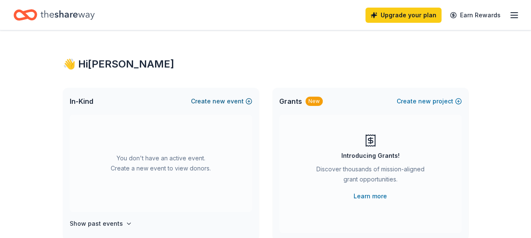
click at [225, 101] on span "new" at bounding box center [218, 101] width 13 height 10
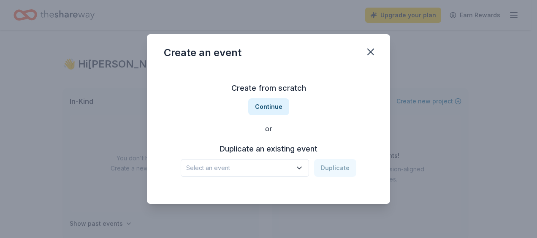
click at [300, 167] on icon "button" at bounding box center [299, 168] width 8 height 8
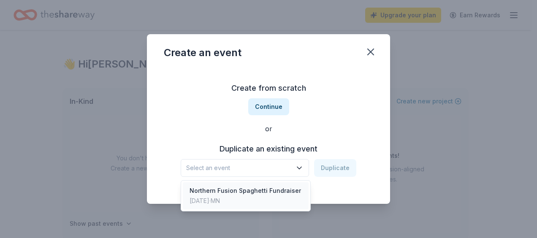
click at [292, 192] on div "Northern Fusion Spaghetti Fundraiser" at bounding box center [246, 191] width 112 height 10
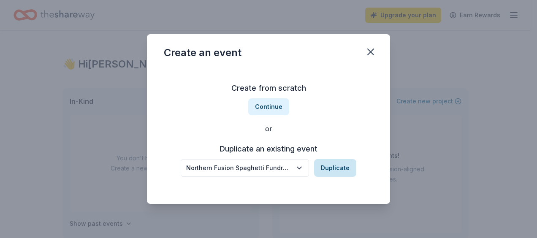
click at [335, 164] on button "Duplicate" at bounding box center [335, 168] width 42 height 18
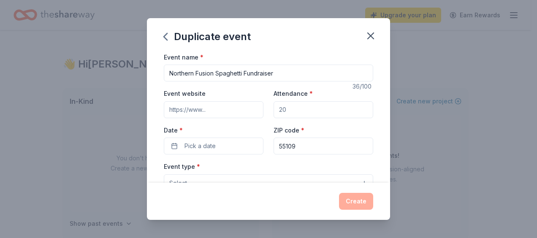
click at [290, 109] on input "Attendance *" at bounding box center [324, 109] width 100 height 17
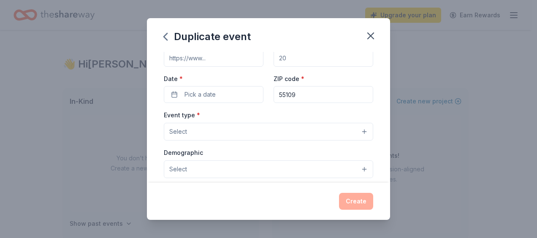
scroll to position [54, 0]
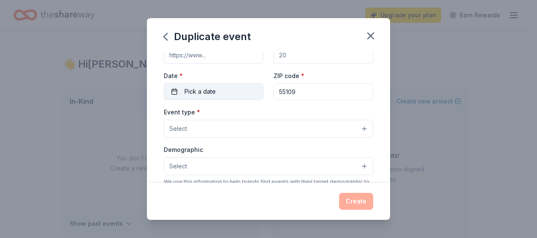
click at [184, 90] on button "Pick a date" at bounding box center [214, 91] width 100 height 17
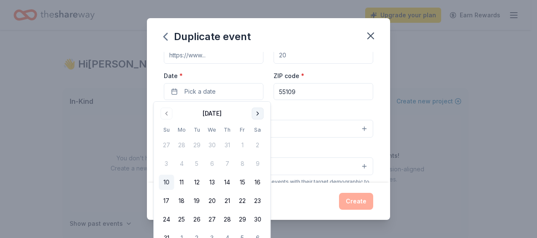
click at [258, 113] on button "Go to next month" at bounding box center [258, 114] width 12 height 12
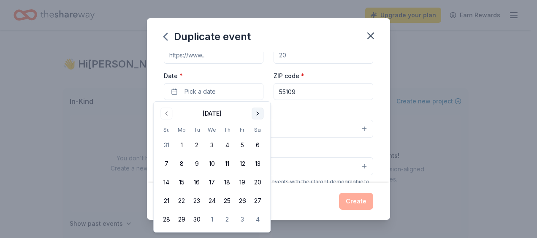
click at [258, 113] on button "Go to next month" at bounding box center [258, 114] width 12 height 12
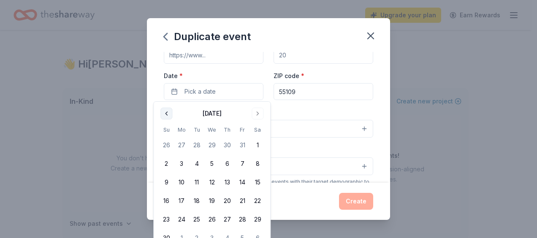
click at [163, 117] on button "Go to previous month" at bounding box center [167, 114] width 12 height 12
click at [163, 219] on button "26" at bounding box center [166, 219] width 15 height 15
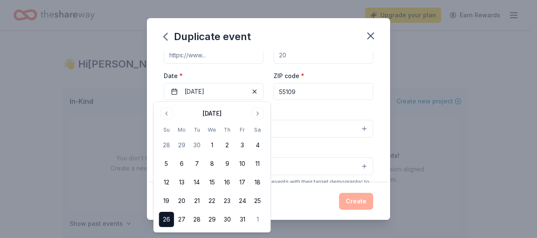
click at [337, 93] on input "55109" at bounding box center [324, 91] width 100 height 17
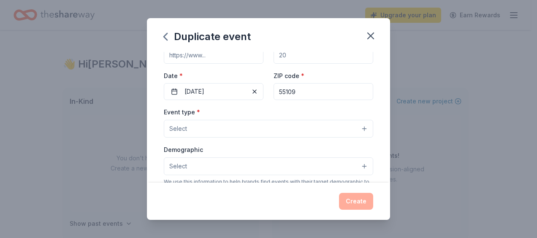
click at [239, 131] on button "Select" at bounding box center [269, 129] width 210 height 18
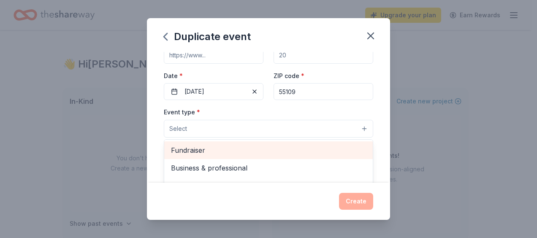
click at [238, 150] on span "Fundraiser" at bounding box center [268, 150] width 195 height 11
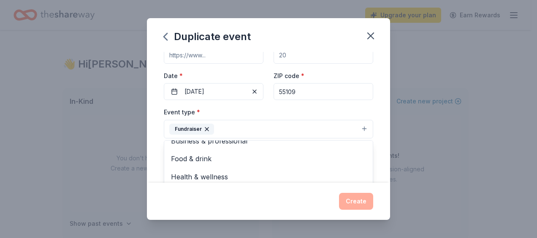
scroll to position [169, 0]
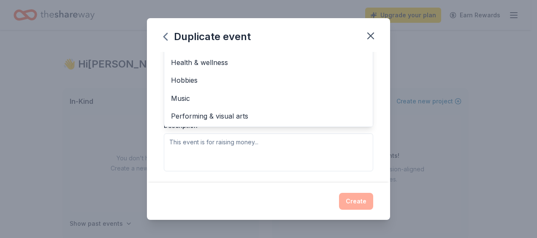
click at [319, 141] on div "Event type * Fundraiser Business & professional Food & drink Health & wellness …" at bounding box center [269, 81] width 210 height 179
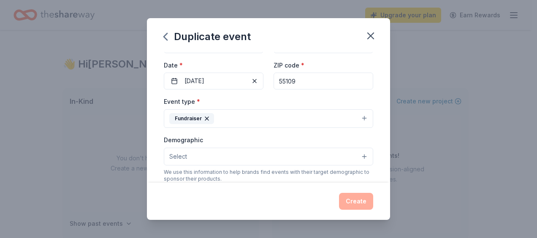
scroll to position [0, 0]
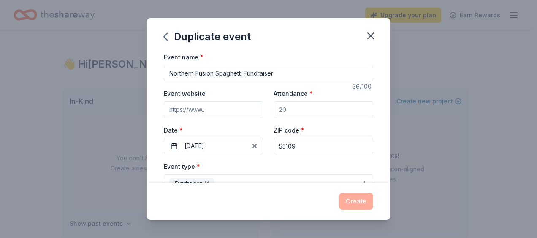
click at [352, 109] on input "Attendance *" at bounding box center [324, 109] width 100 height 17
type input "3"
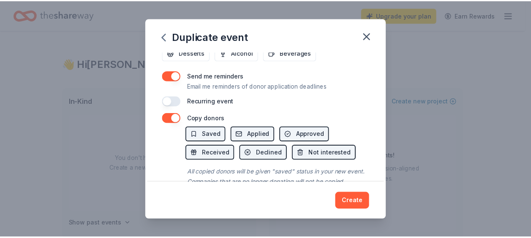
scroll to position [364, 0]
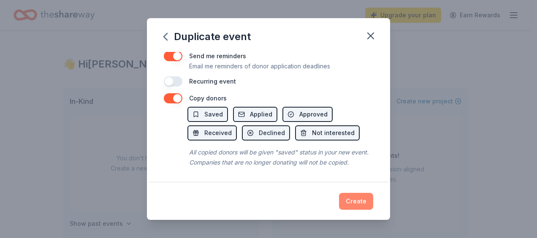
type input "200"
click at [357, 200] on button "Create" at bounding box center [356, 201] width 34 height 17
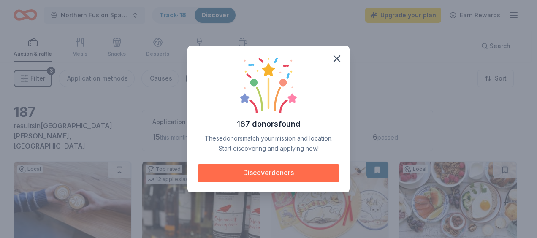
click at [239, 175] on button "Discover donors" at bounding box center [269, 173] width 142 height 19
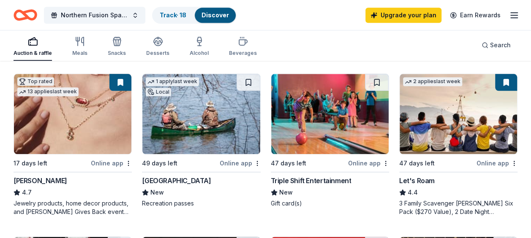
scroll to position [415, 0]
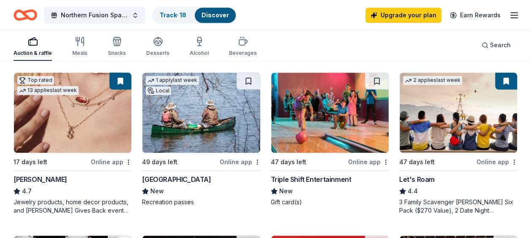
click at [296, 174] on div "Triple Shift Entertainment" at bounding box center [311, 179] width 81 height 10
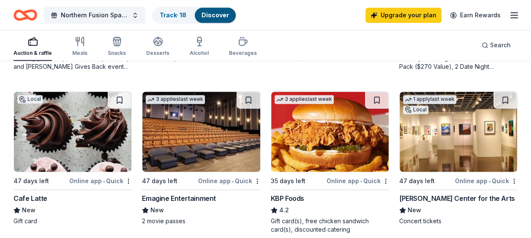
scroll to position [559, 0]
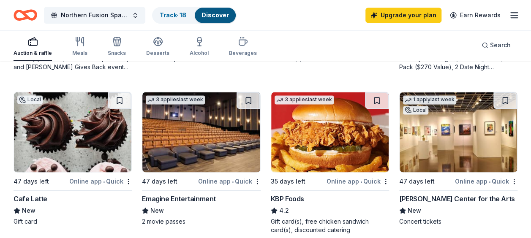
click at [465, 184] on div "1 apply last week Local 47 days left Online app • Quick Hopkins Center for the …" at bounding box center [458, 159] width 118 height 134
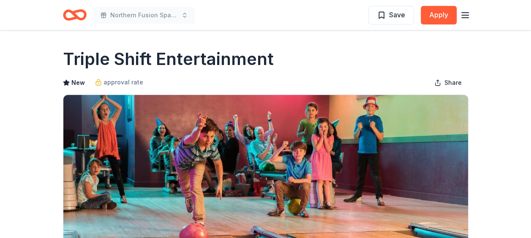
click at [463, 16] on icon "button" at bounding box center [465, 15] width 10 height 10
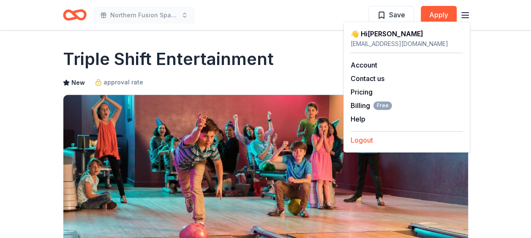
click at [358, 139] on button "Logout" at bounding box center [362, 140] width 22 height 10
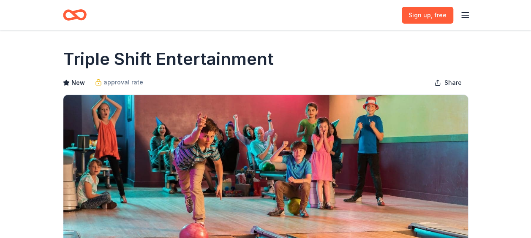
click at [469, 13] on icon "button" at bounding box center [465, 15] width 10 height 10
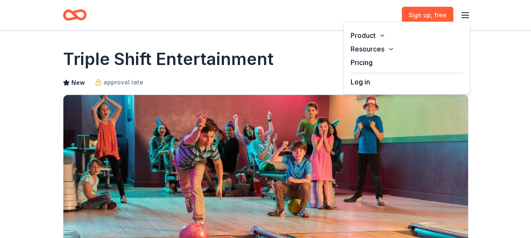
click at [359, 82] on button "Log in" at bounding box center [360, 82] width 19 height 10
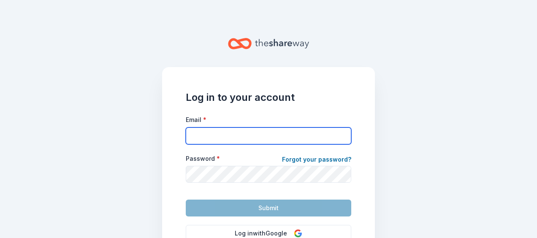
type input "[EMAIL_ADDRESS][DOMAIN_NAME]"
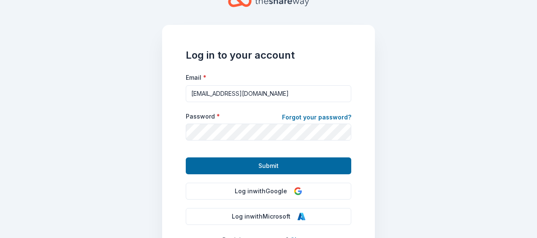
scroll to position [46, 0]
